Goal: Task Accomplishment & Management: Manage account settings

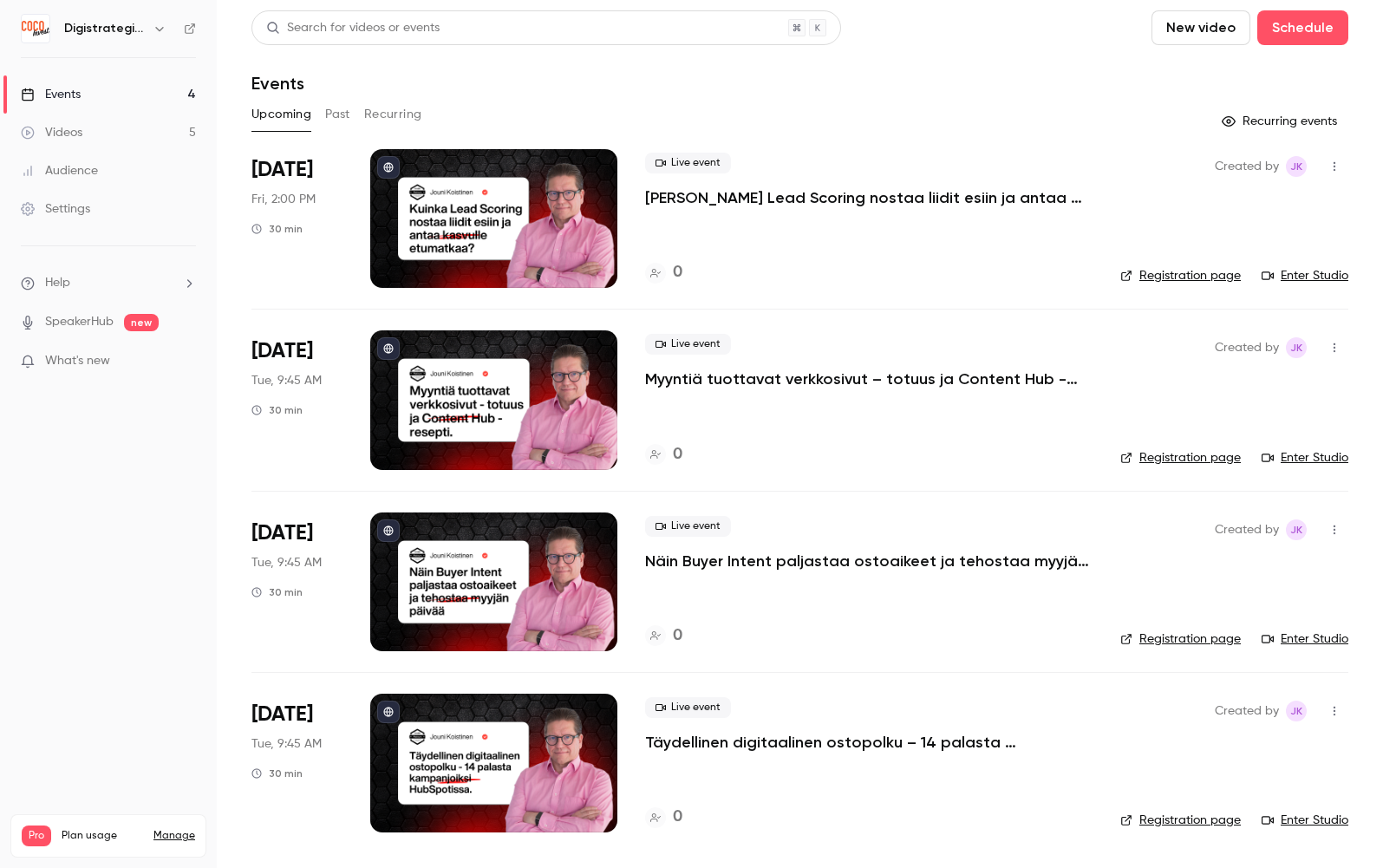
click at [470, 199] on div at bounding box center [494, 219] width 248 height 139
click at [478, 383] on div at bounding box center [494, 400] width 248 height 139
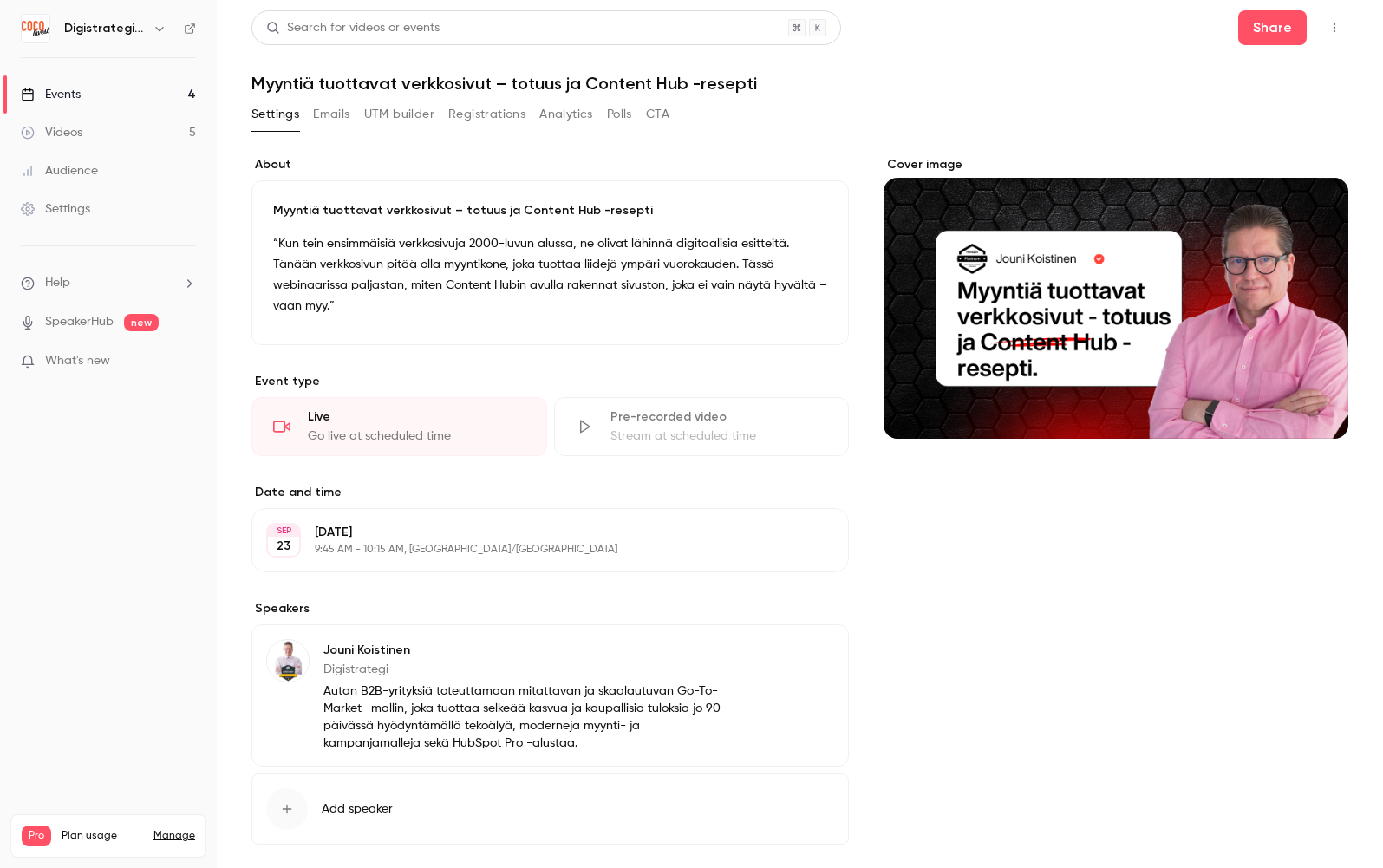
click at [281, 531] on div "SEP" at bounding box center [283, 531] width 31 height 12
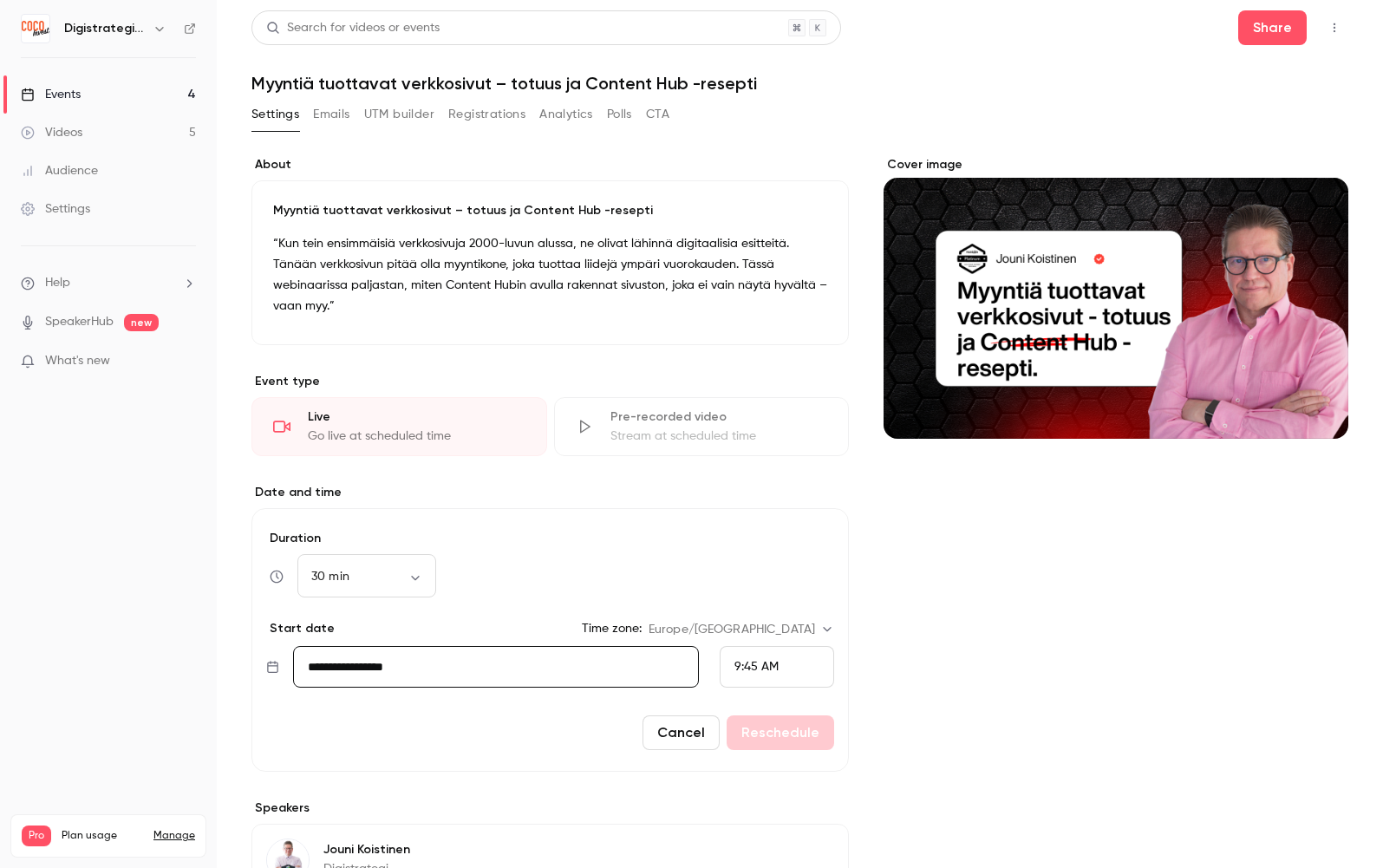
click at [409, 658] on input "**********" at bounding box center [496, 667] width 406 height 42
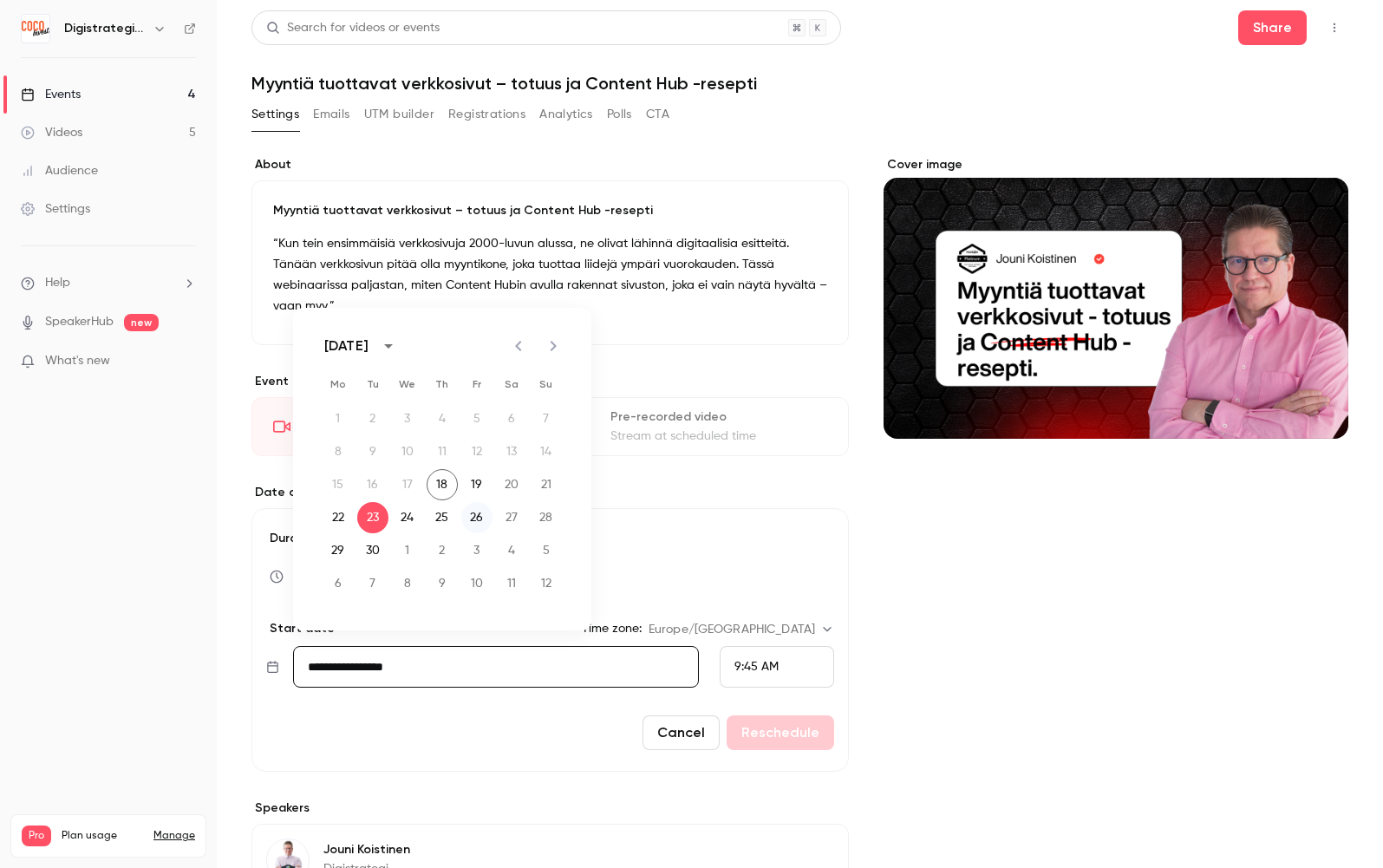
click at [475, 507] on button "26" at bounding box center [476, 517] width 31 height 31
type input "**********"
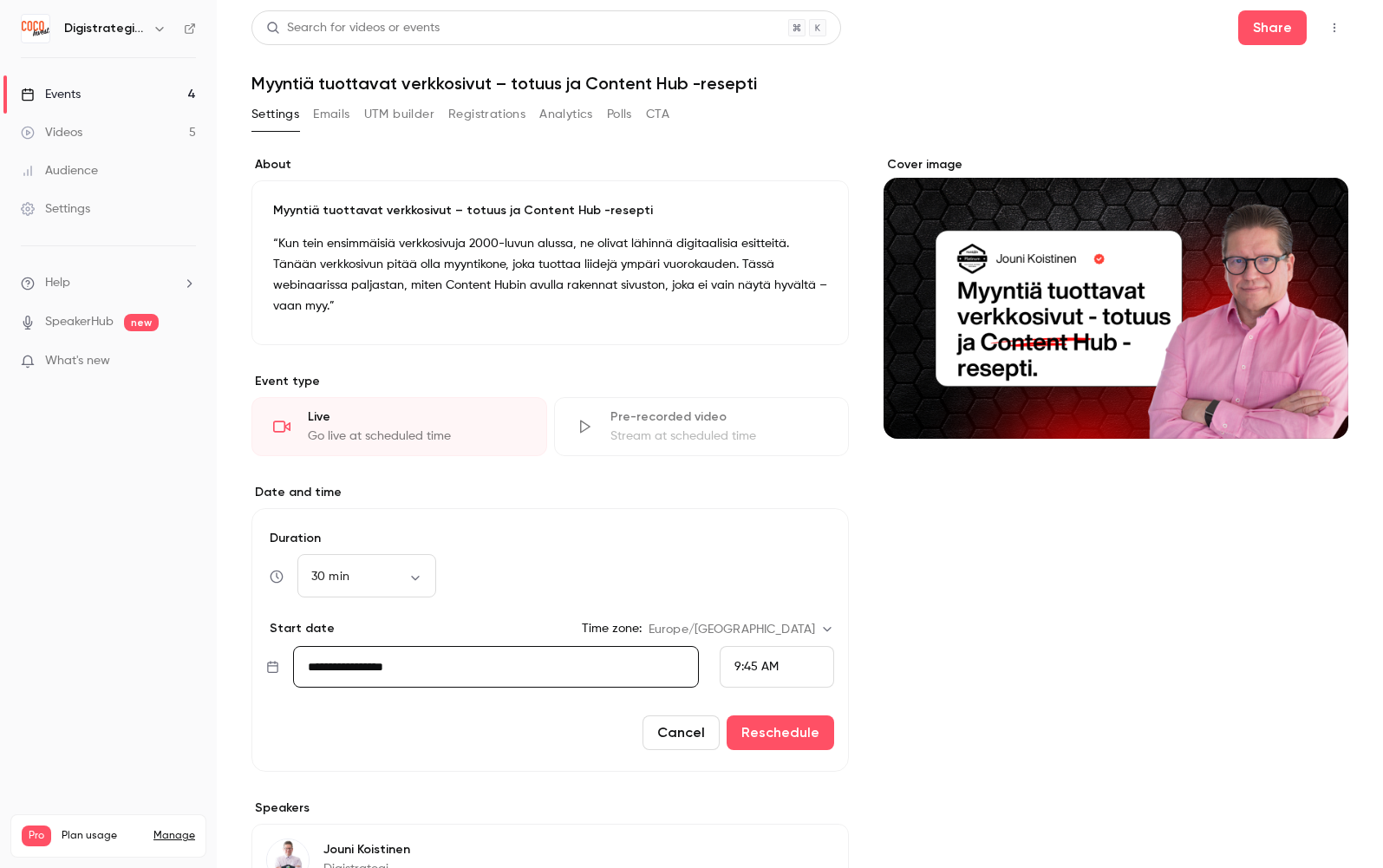
click at [753, 661] on span "9:45 AM" at bounding box center [757, 667] width 45 height 12
click at [761, 583] on li "3:00 PM" at bounding box center [777, 595] width 113 height 46
click at [774, 730] on button "Reschedule" at bounding box center [780, 733] width 108 height 35
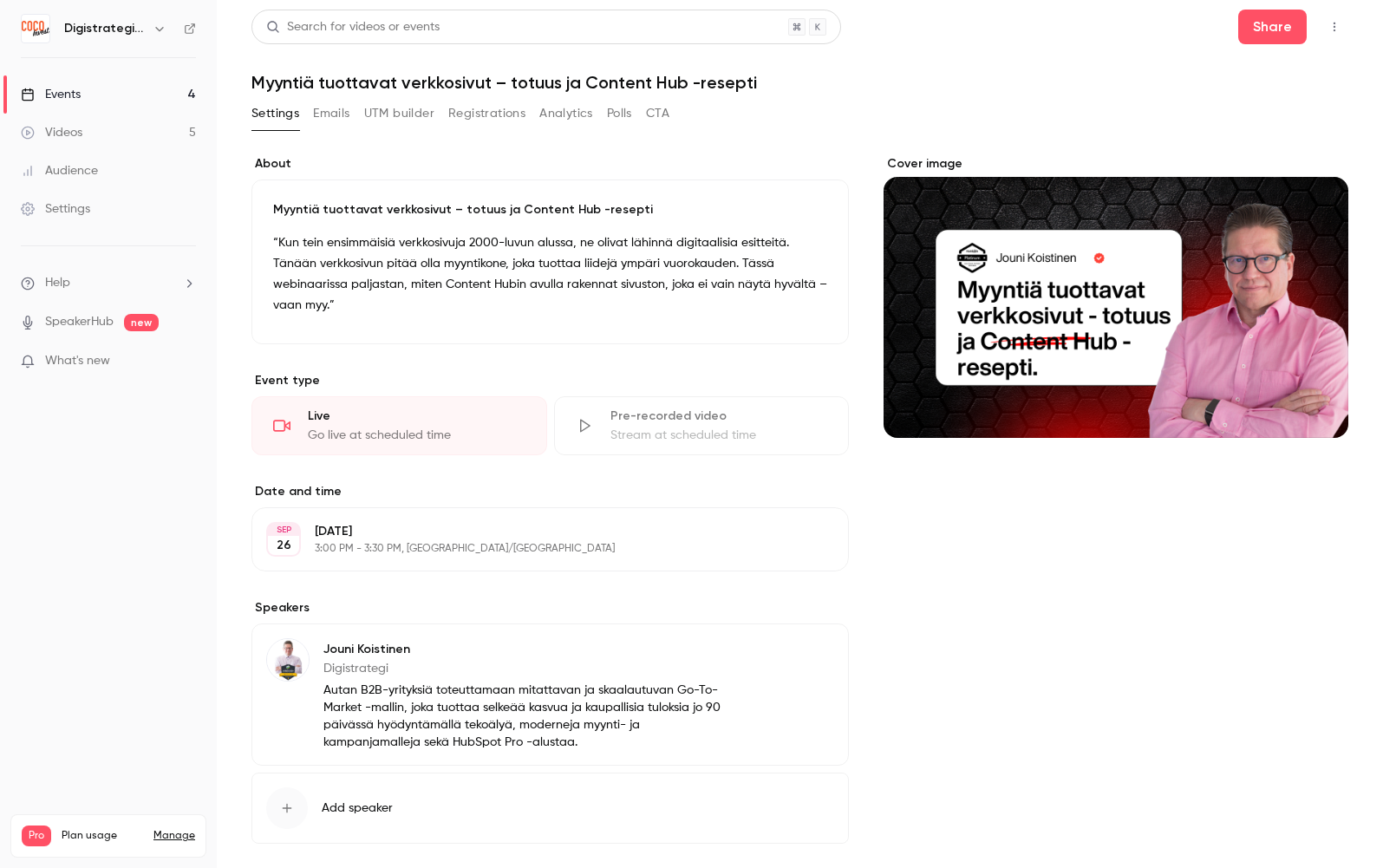
click at [357, 529] on p "[DATE]" at bounding box center [536, 531] width 443 height 17
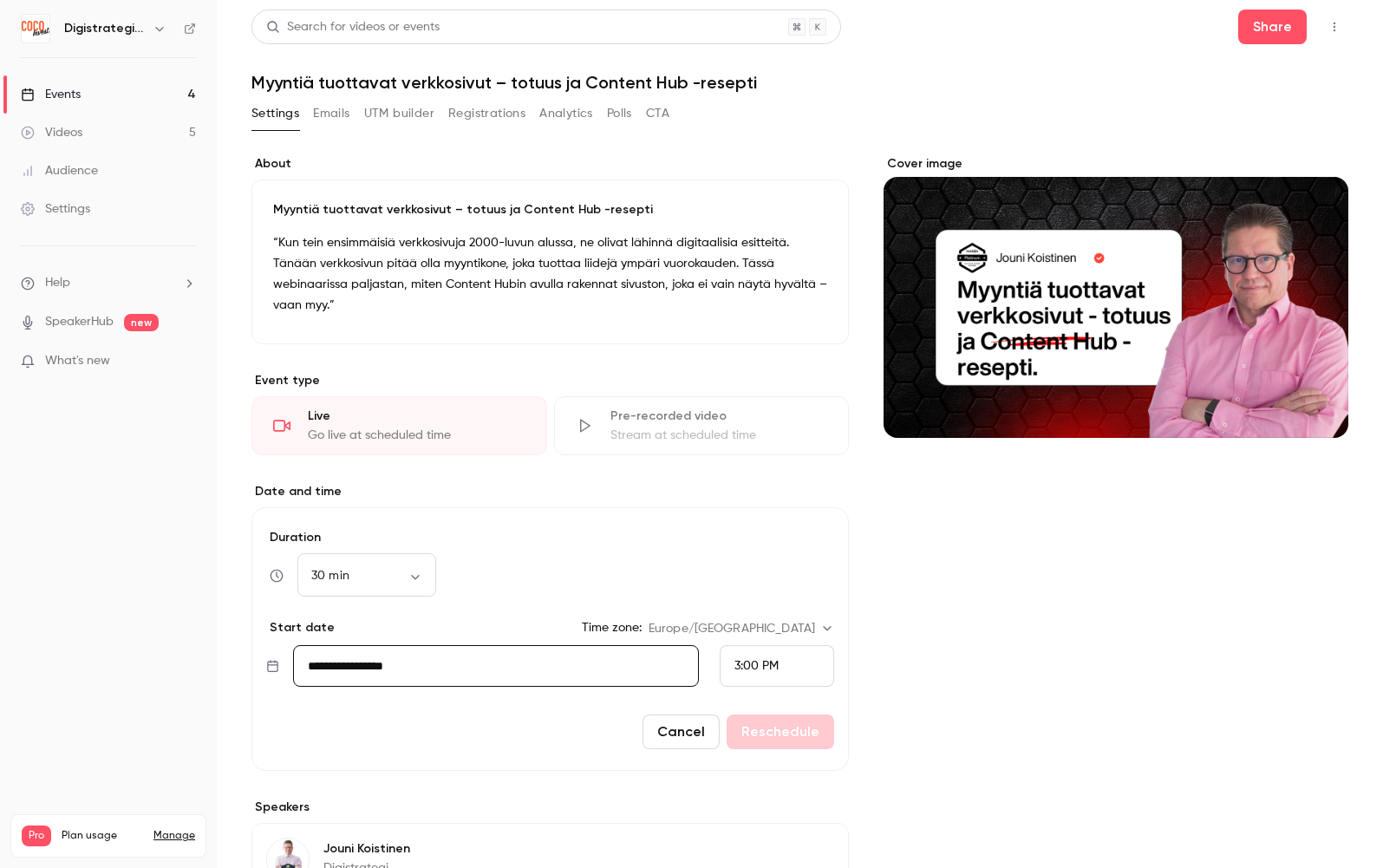
click at [801, 656] on div "3:00 PM" at bounding box center [777, 666] width 115 height 42
click at [777, 425] on div "1:30 PM" at bounding box center [777, 426] width 85 height 18
click at [793, 734] on button "Reschedule" at bounding box center [780, 732] width 108 height 35
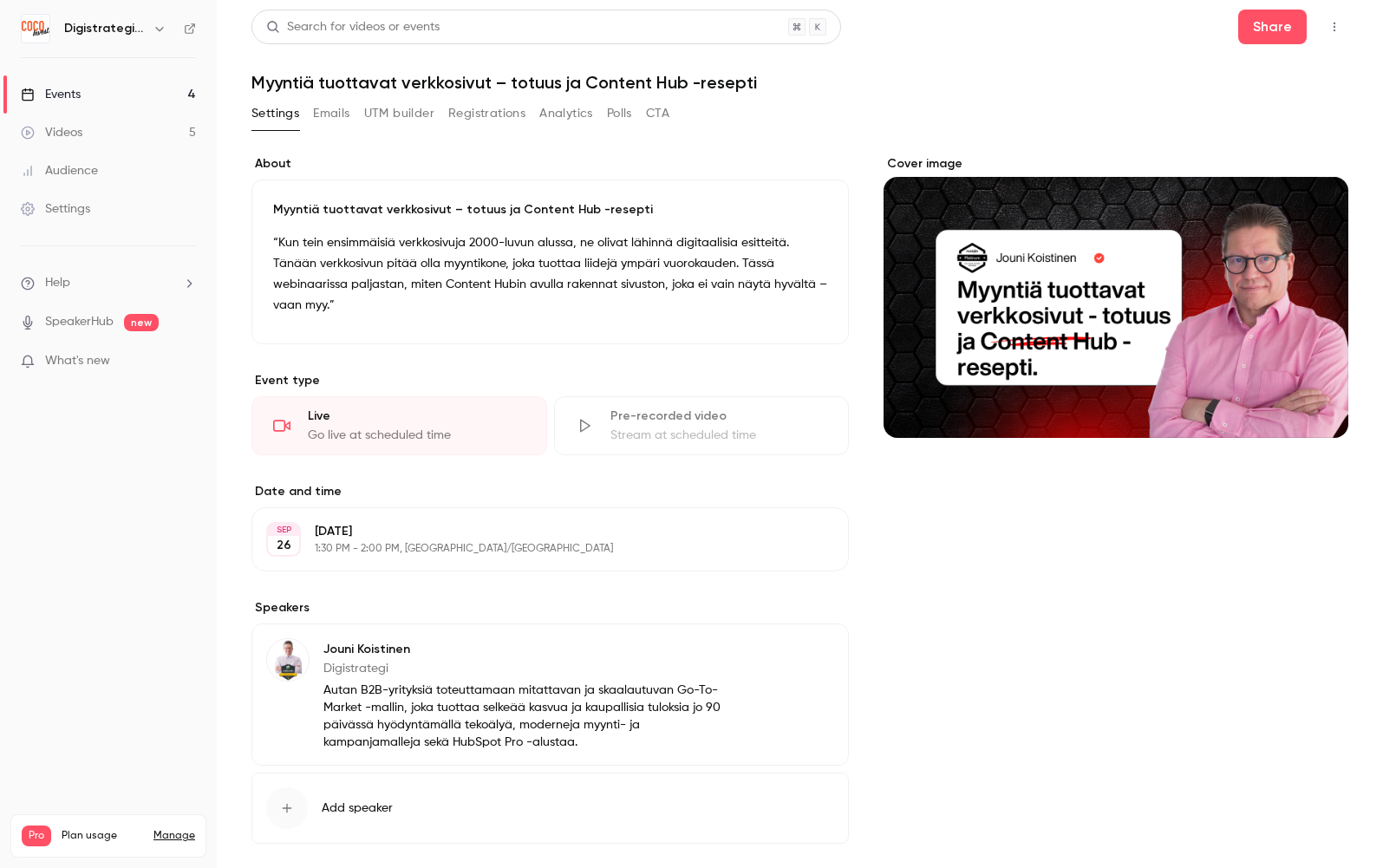
scroll to position [0, 0]
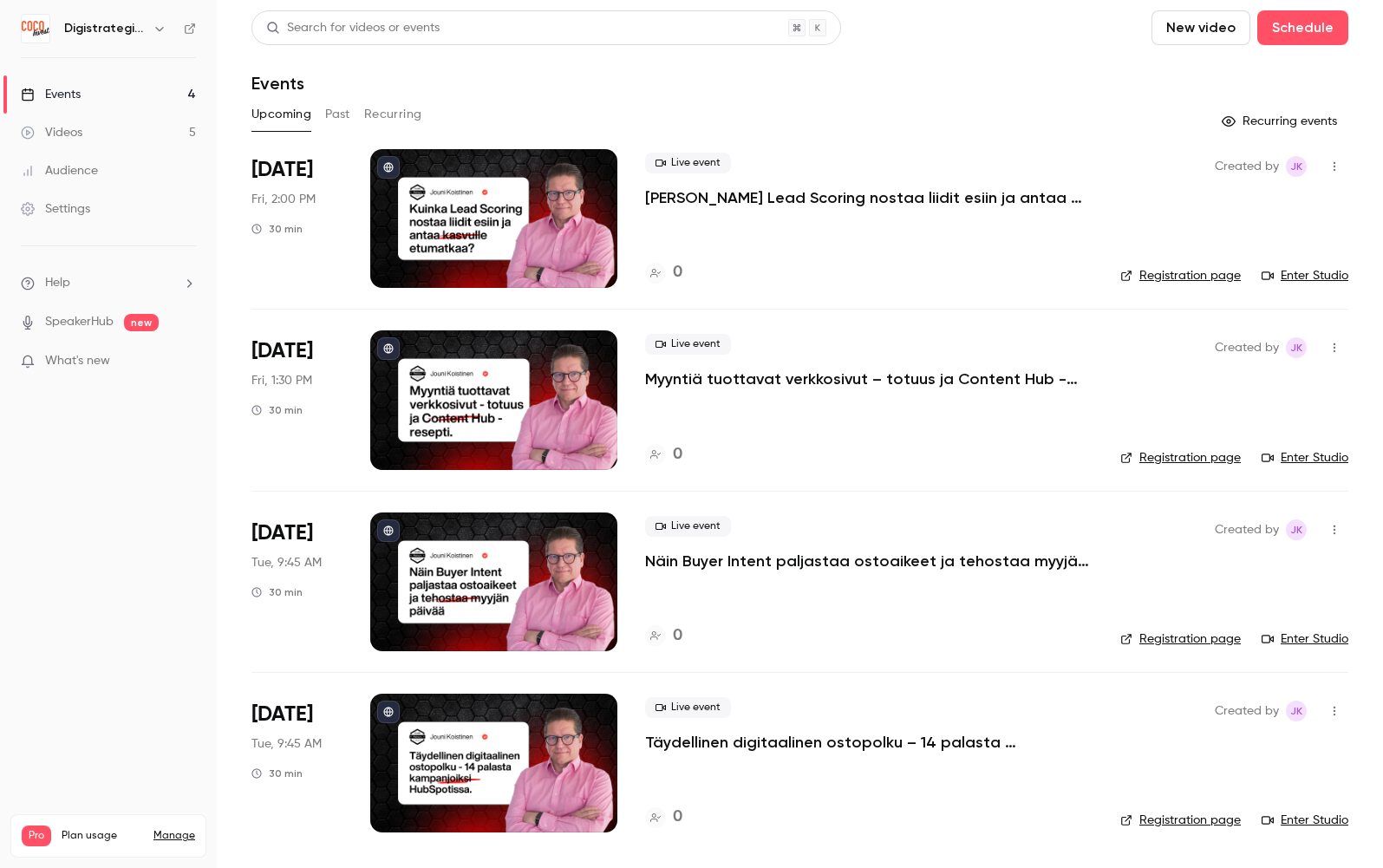
click at [434, 203] on div at bounding box center [494, 219] width 248 height 139
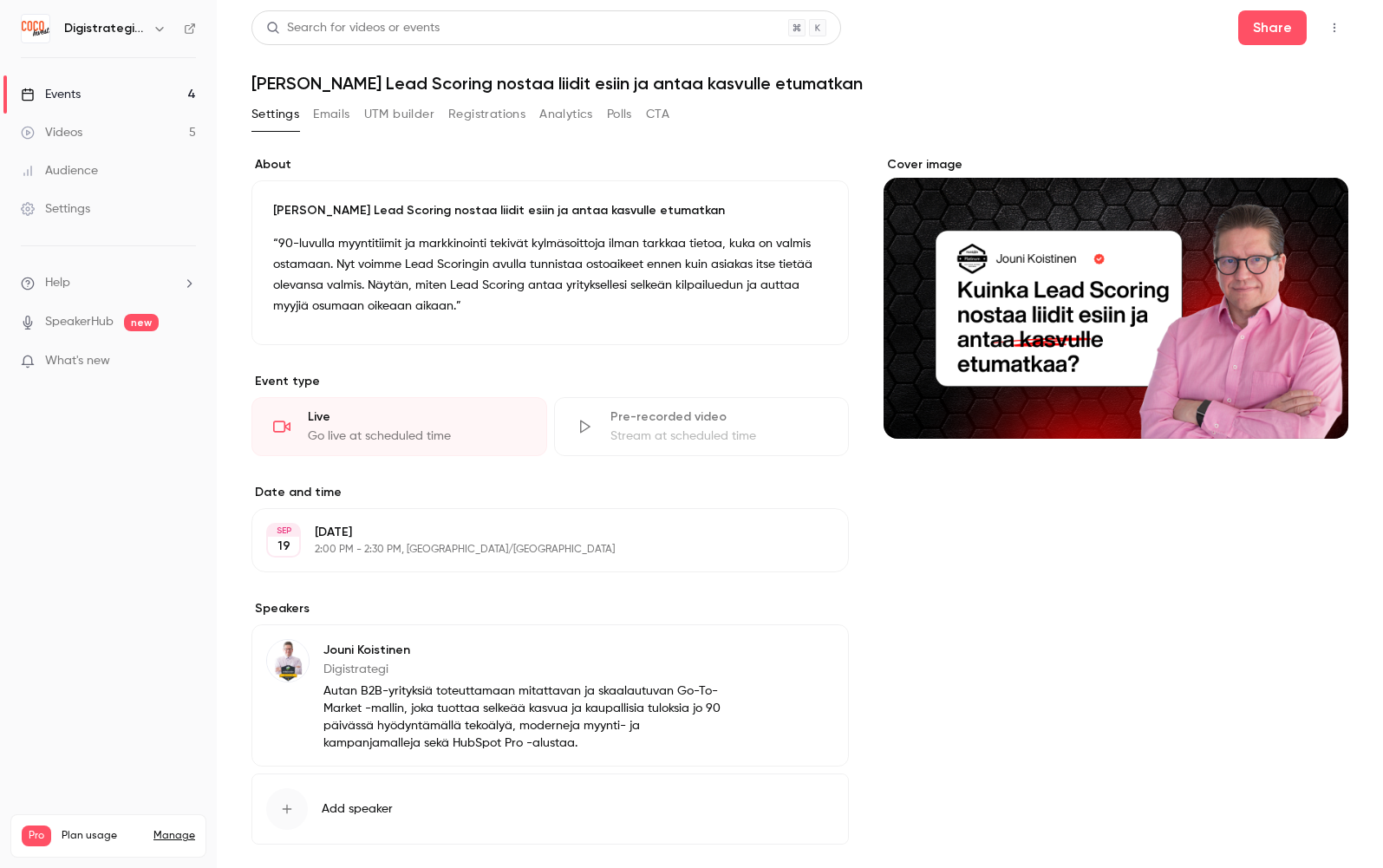
click at [362, 528] on p "[DATE]" at bounding box center [536, 531] width 443 height 17
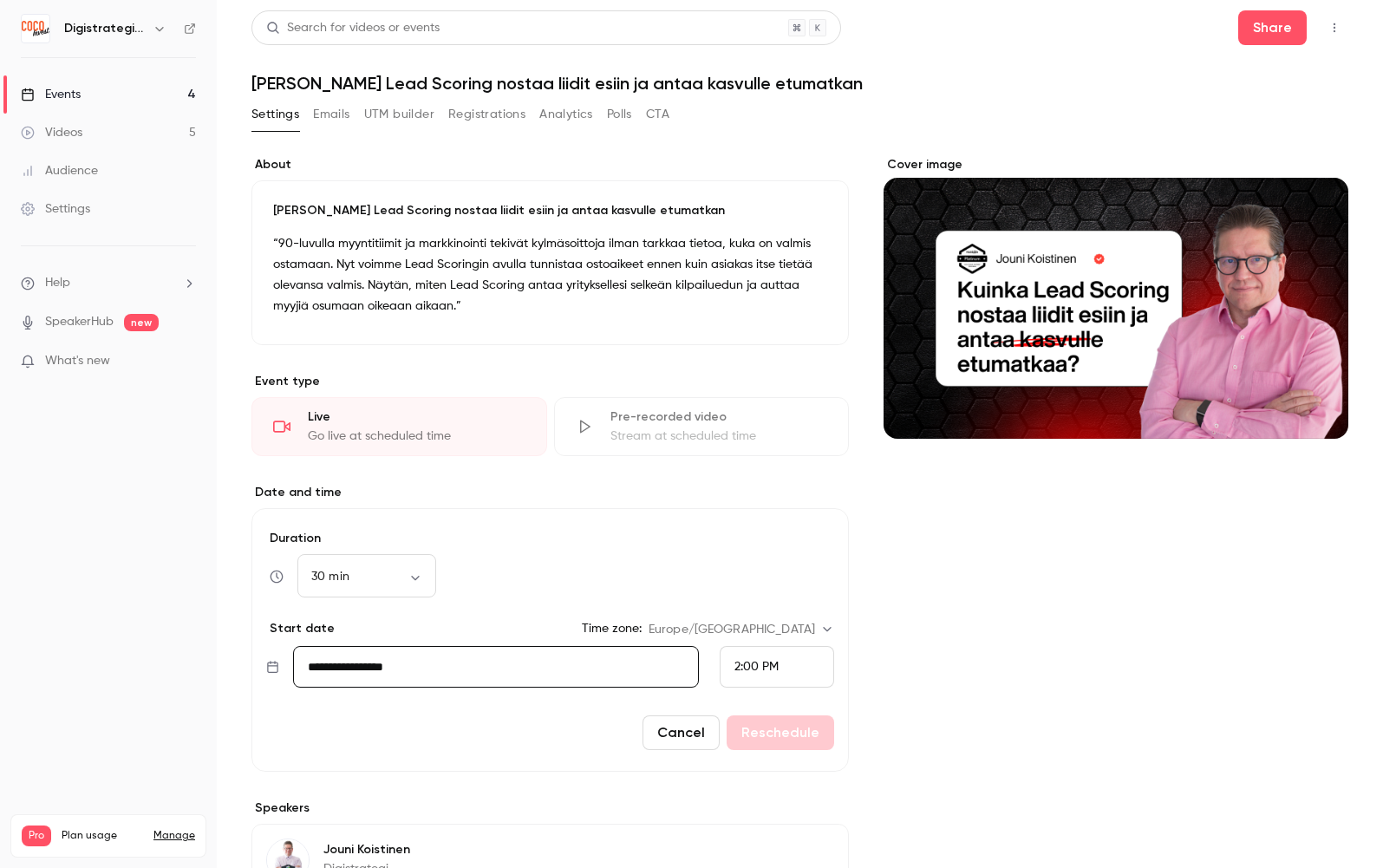
click at [364, 677] on input "**********" at bounding box center [496, 667] width 406 height 42
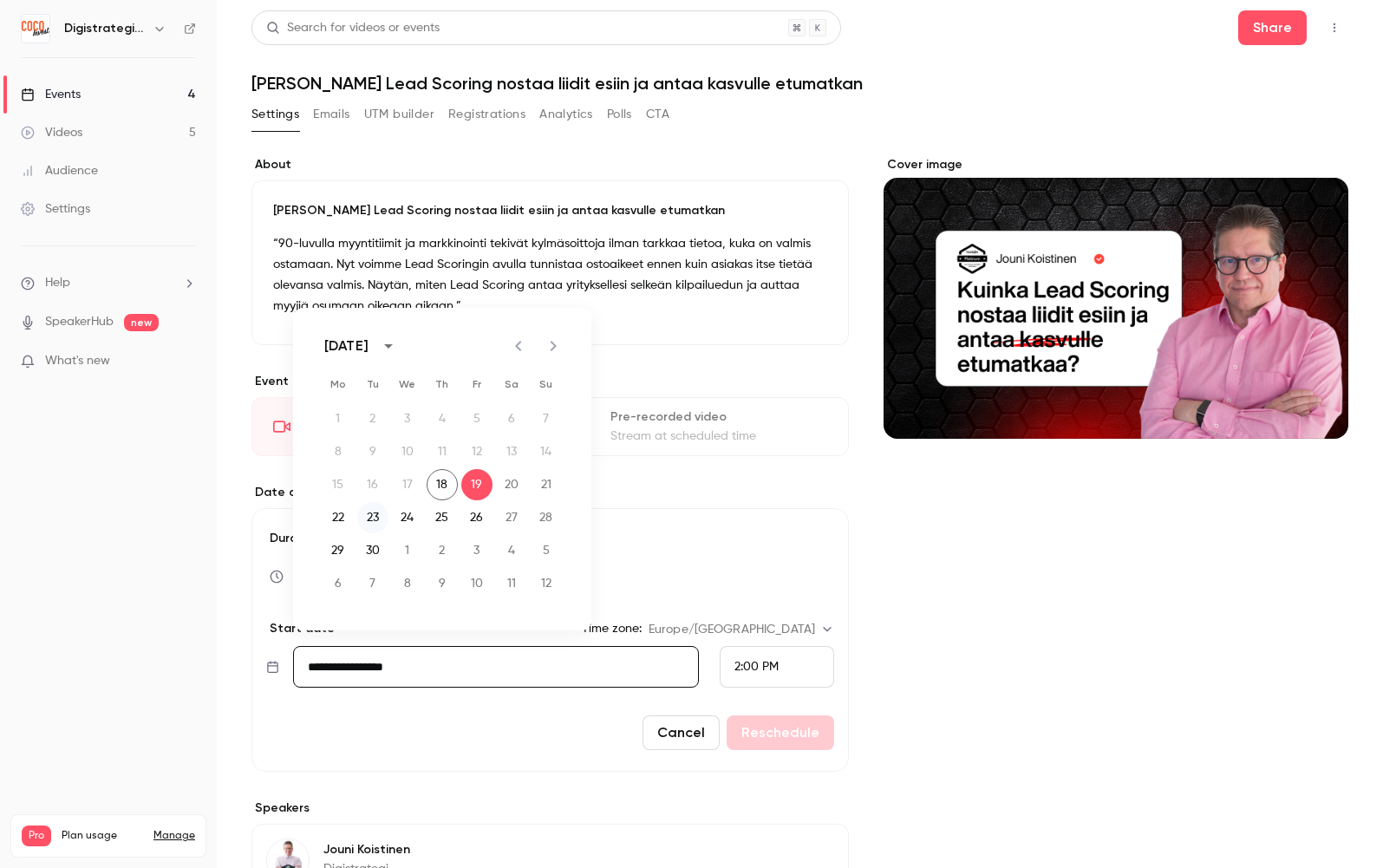
click at [372, 520] on button "23" at bounding box center [372, 517] width 31 height 31
type input "**********"
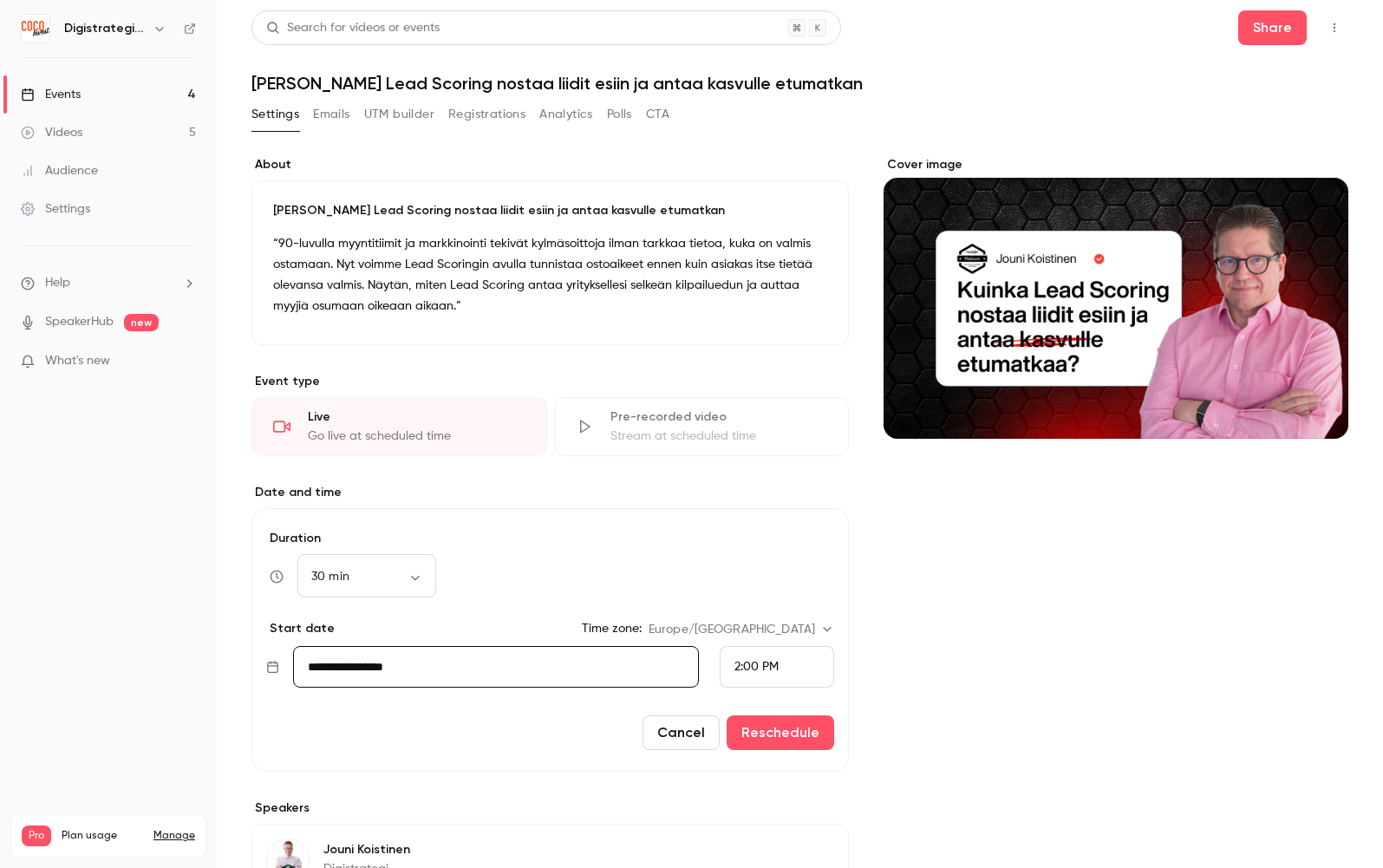
click at [749, 664] on span "2:00 PM" at bounding box center [757, 667] width 45 height 12
click at [762, 387] on span "9:45 AM" at bounding box center [757, 390] width 45 height 12
click at [788, 731] on button "Reschedule" at bounding box center [780, 733] width 108 height 35
